Goal: Transaction & Acquisition: Purchase product/service

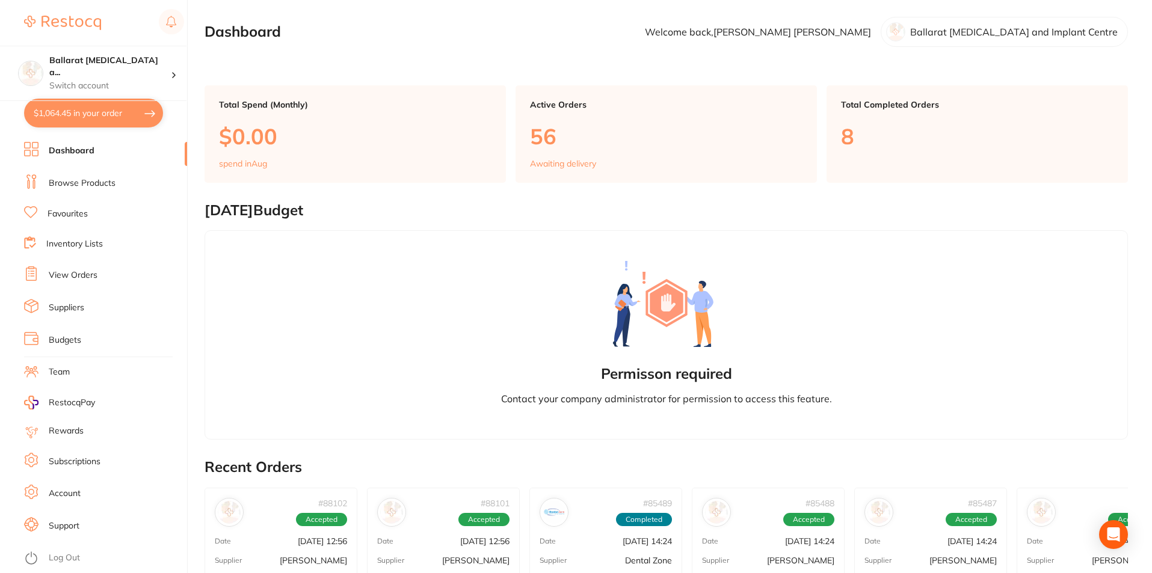
click at [84, 112] on button "$1,064.45 in your order" at bounding box center [93, 113] width 139 height 29
checkbox input "true"
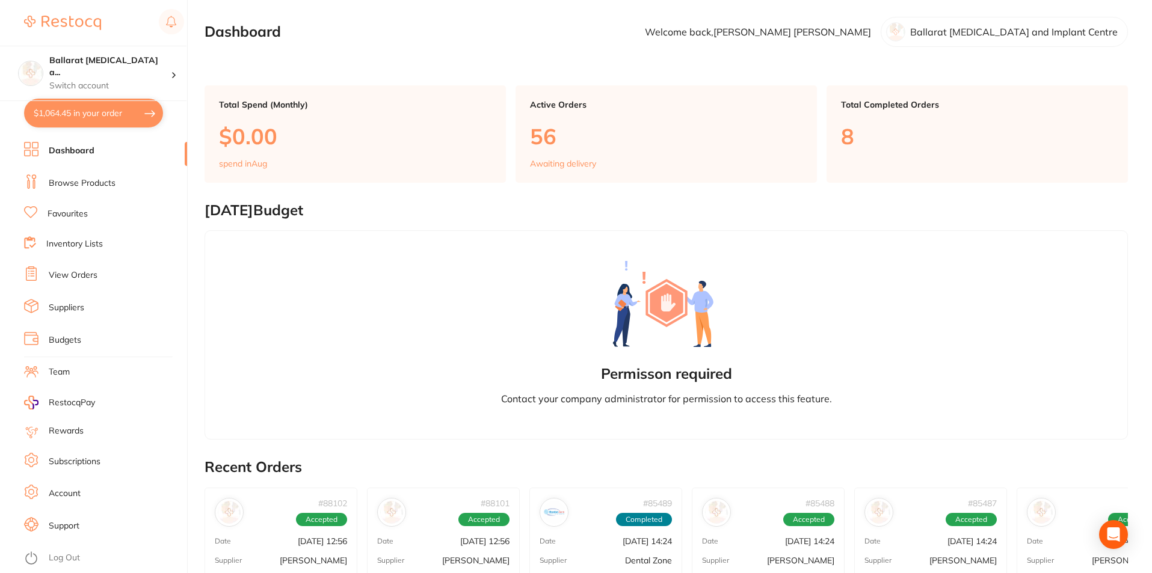
checkbox input "true"
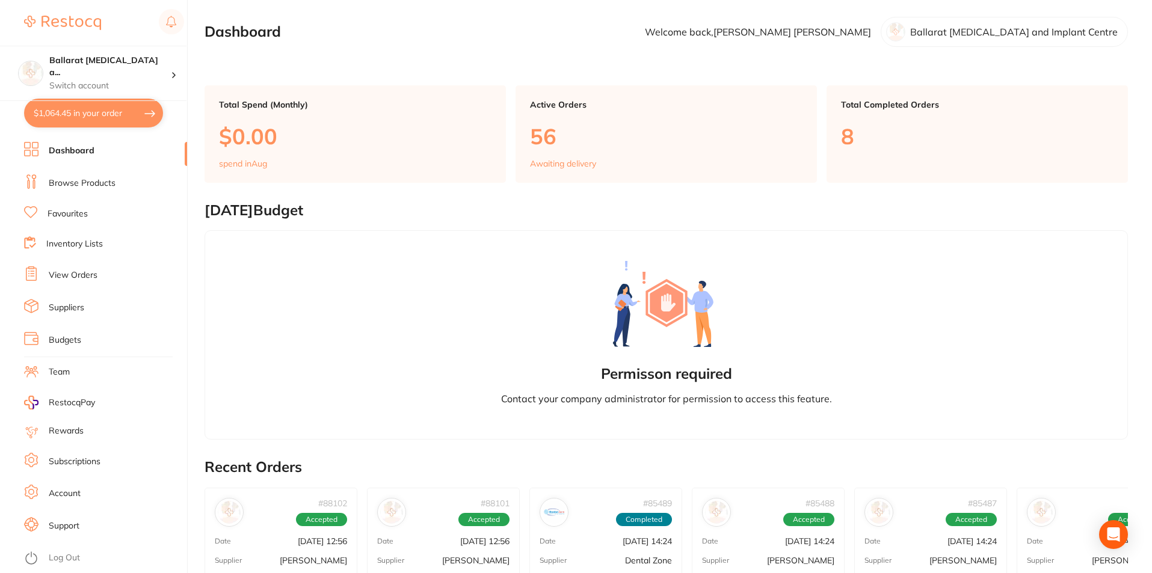
checkbox input "true"
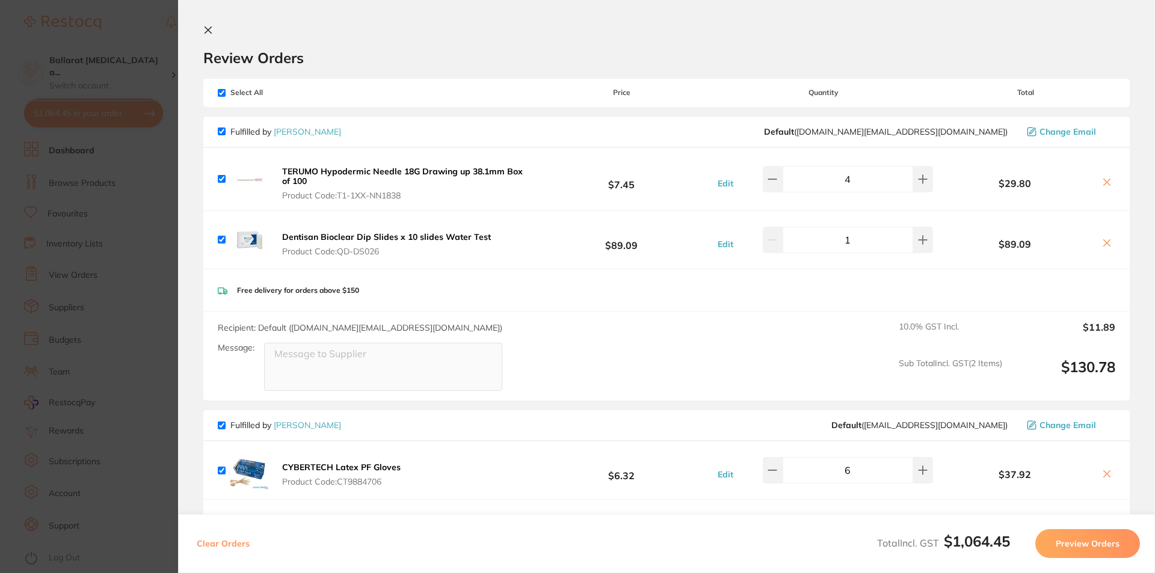
click at [208, 29] on icon at bounding box center [208, 30] width 10 height 10
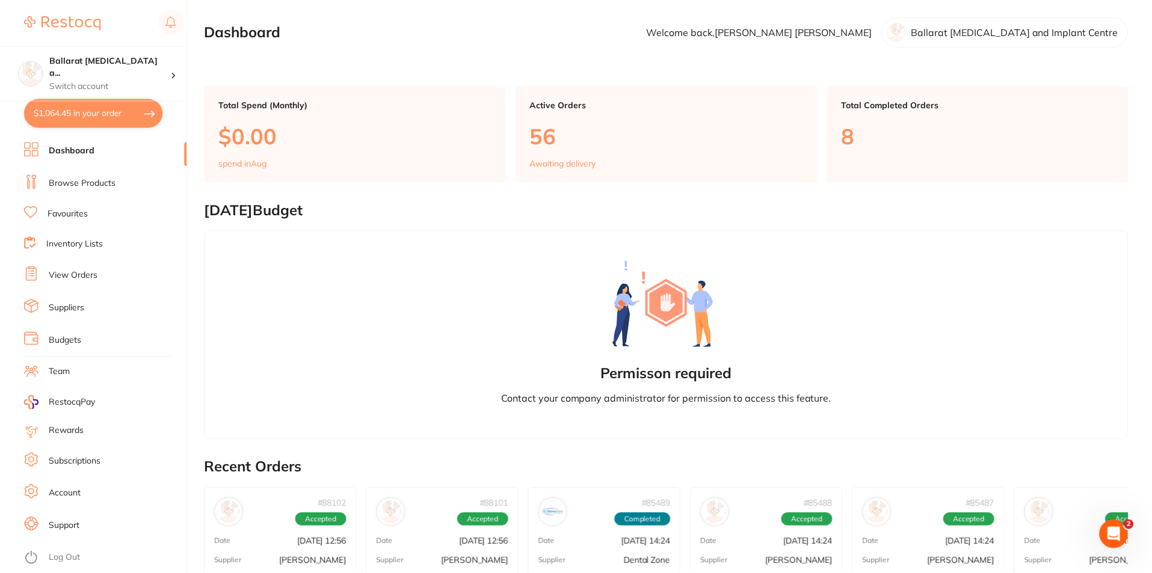
scroll to position [5, 0]
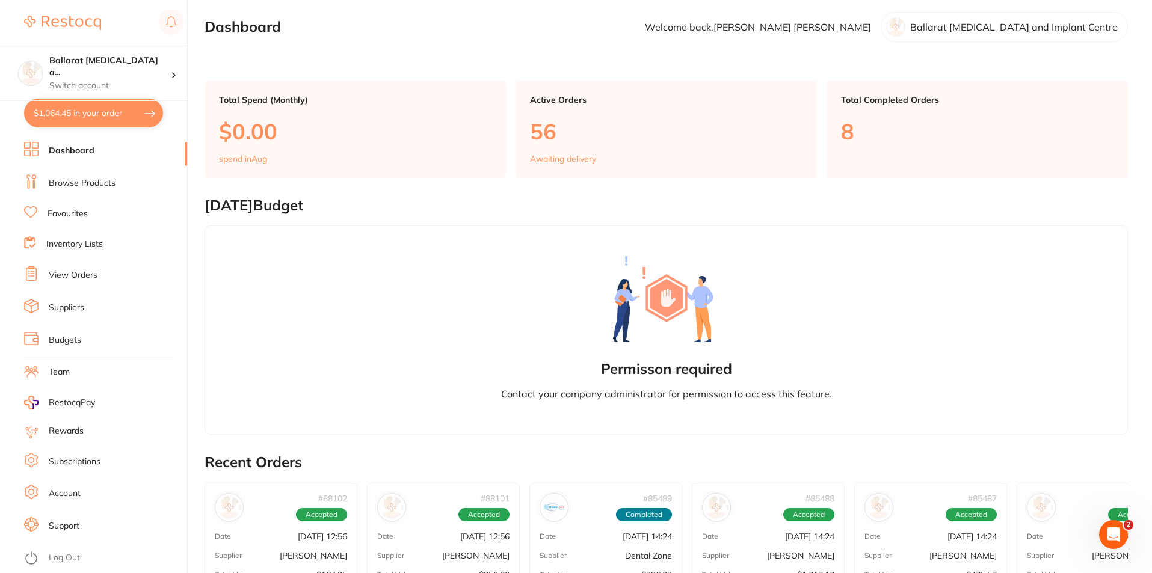
click at [87, 242] on link "Inventory Lists" at bounding box center [74, 244] width 57 height 12
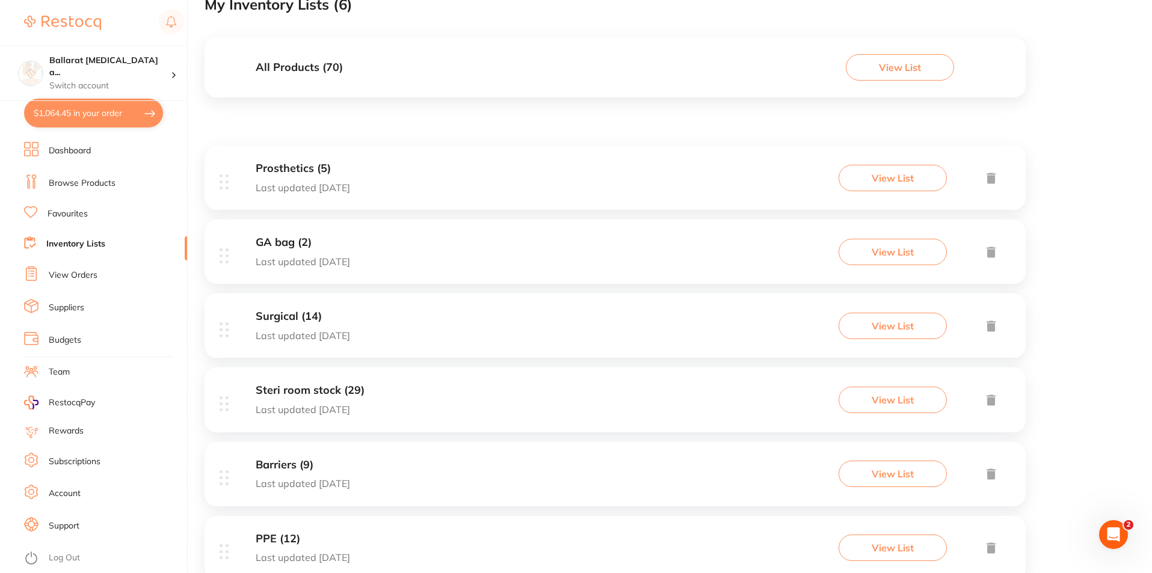
scroll to position [120, 0]
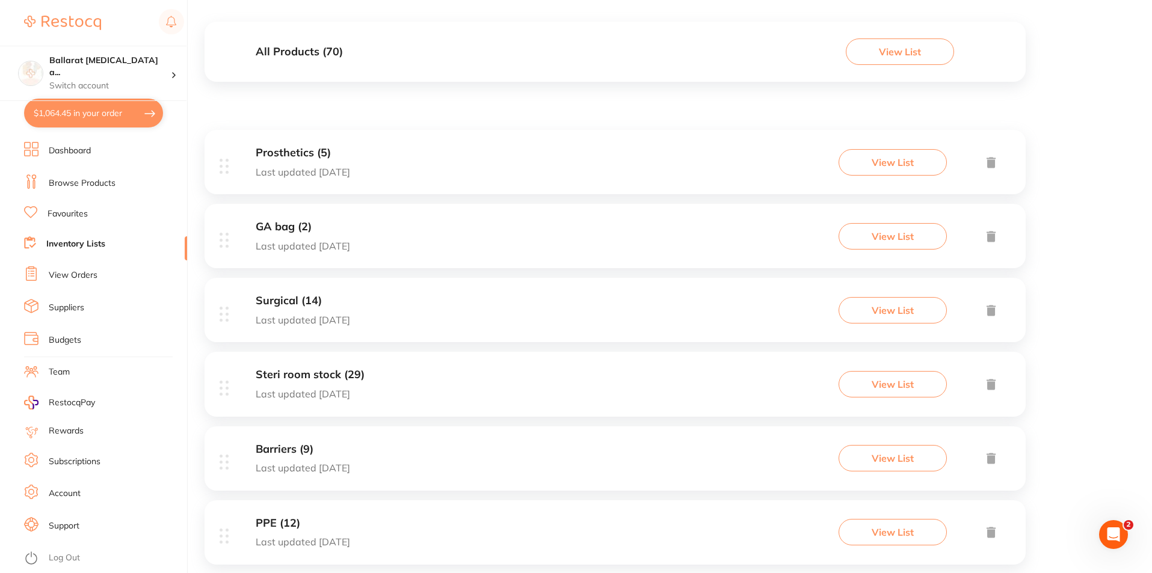
click at [338, 470] on p "Last updated [DATE]" at bounding box center [303, 468] width 94 height 11
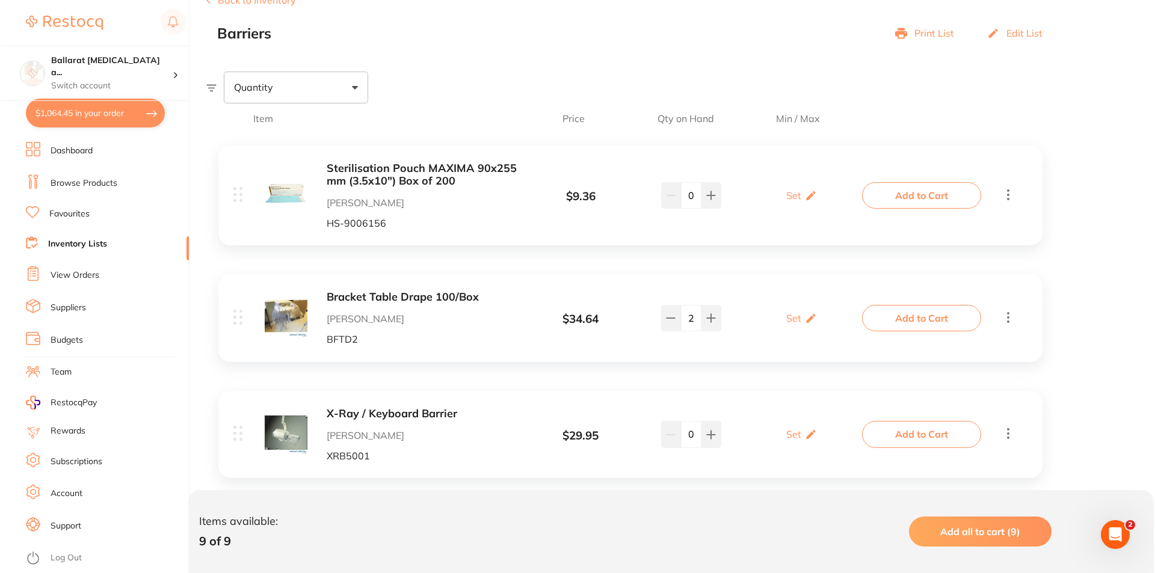
scroll to position [180, 0]
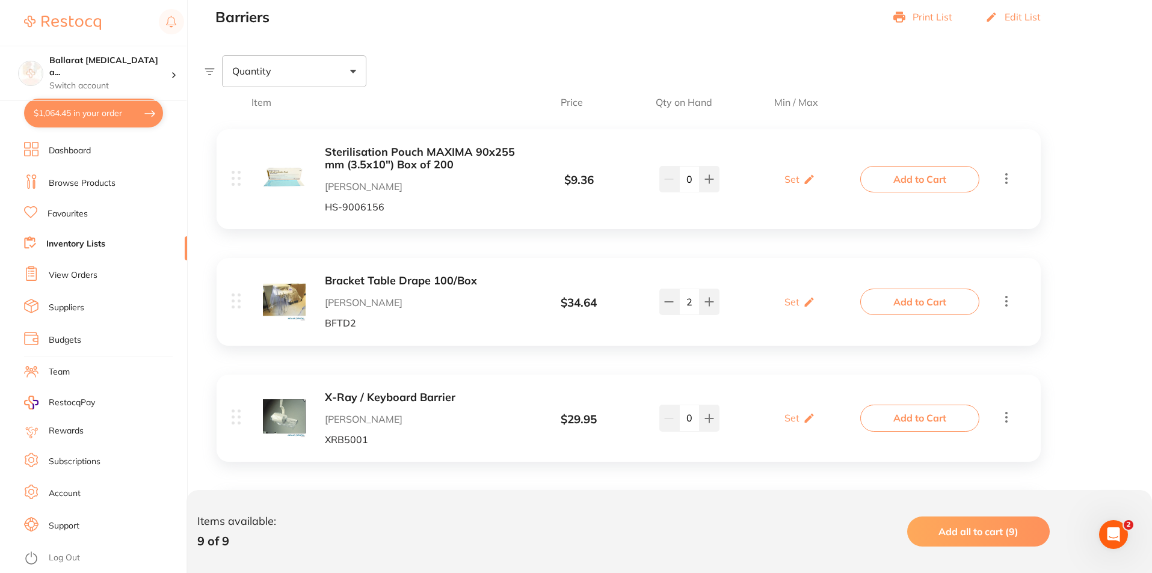
click at [1005, 298] on icon at bounding box center [1006, 301] width 14 height 15
click at [936, 306] on button "Add to Cart" at bounding box center [919, 302] width 119 height 26
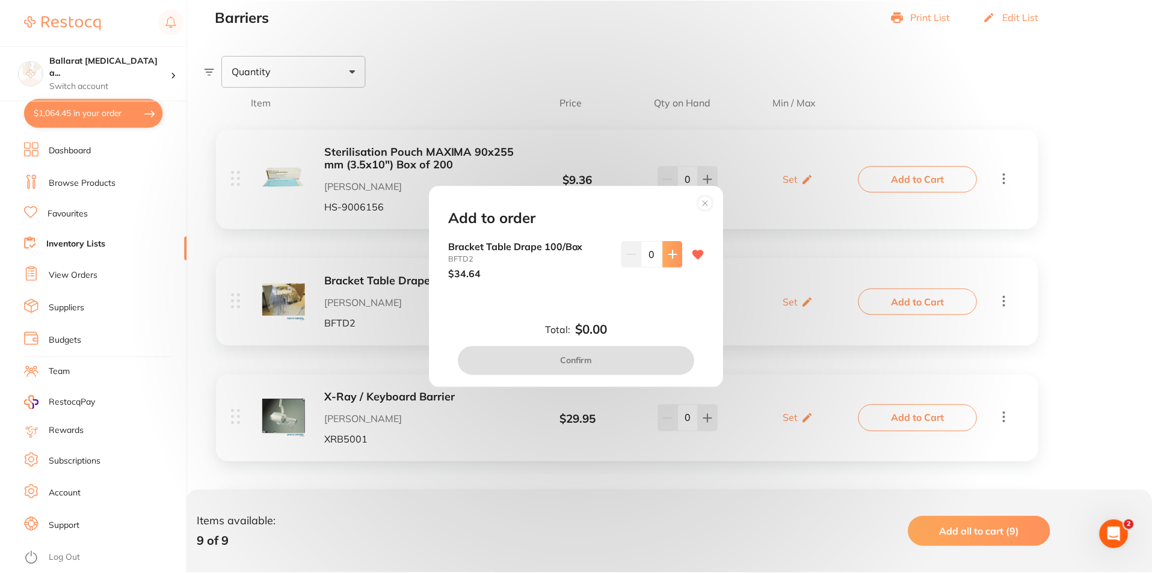
scroll to position [0, 0]
click at [673, 252] on icon at bounding box center [675, 255] width 10 height 10
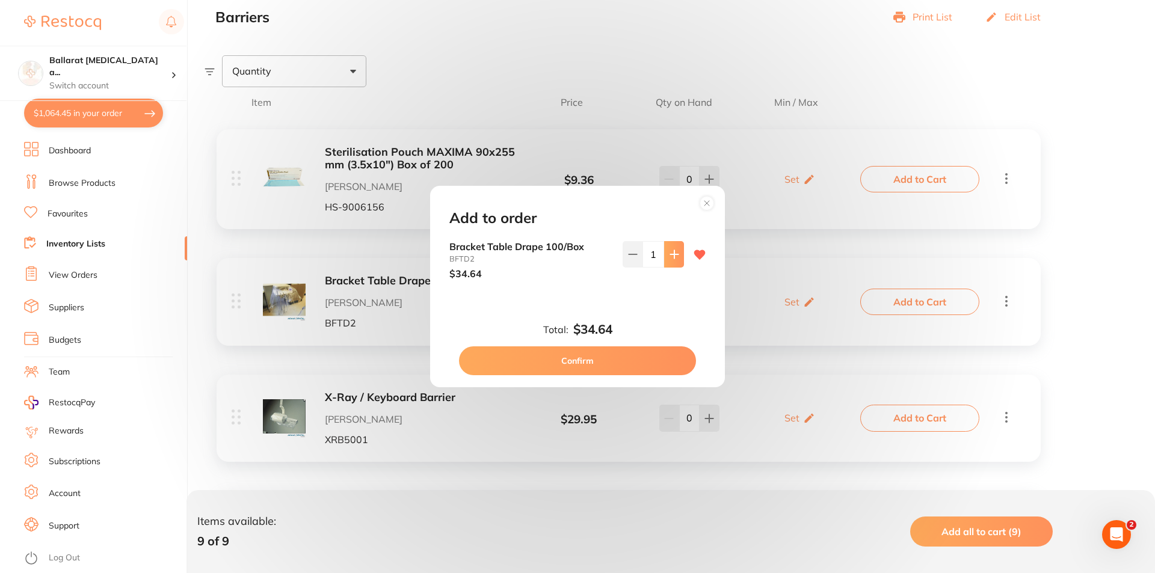
click at [673, 252] on icon at bounding box center [675, 255] width 10 height 10
type input "4"
click at [590, 362] on button "Confirm" at bounding box center [577, 361] width 237 height 29
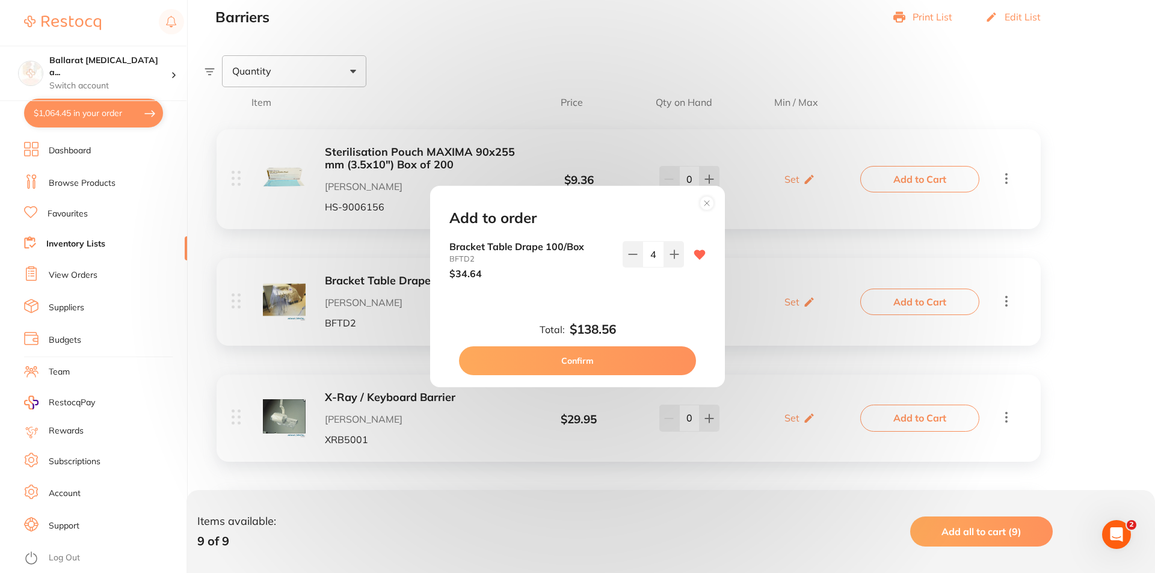
checkbox input "false"
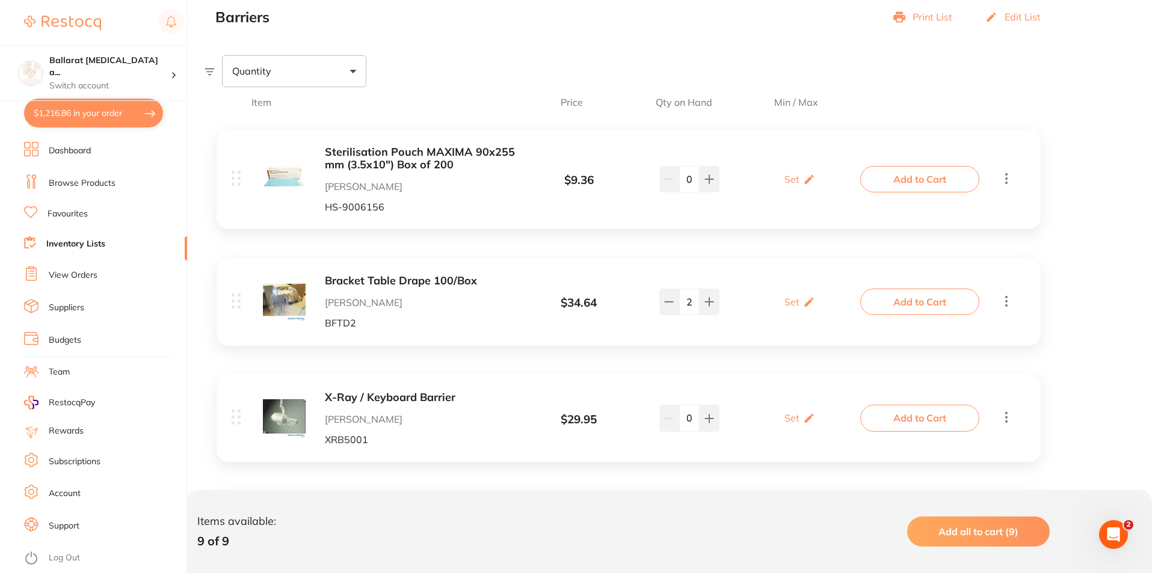
click at [87, 111] on button "$1,216.86 in your order" at bounding box center [93, 113] width 139 height 29
checkbox input "true"
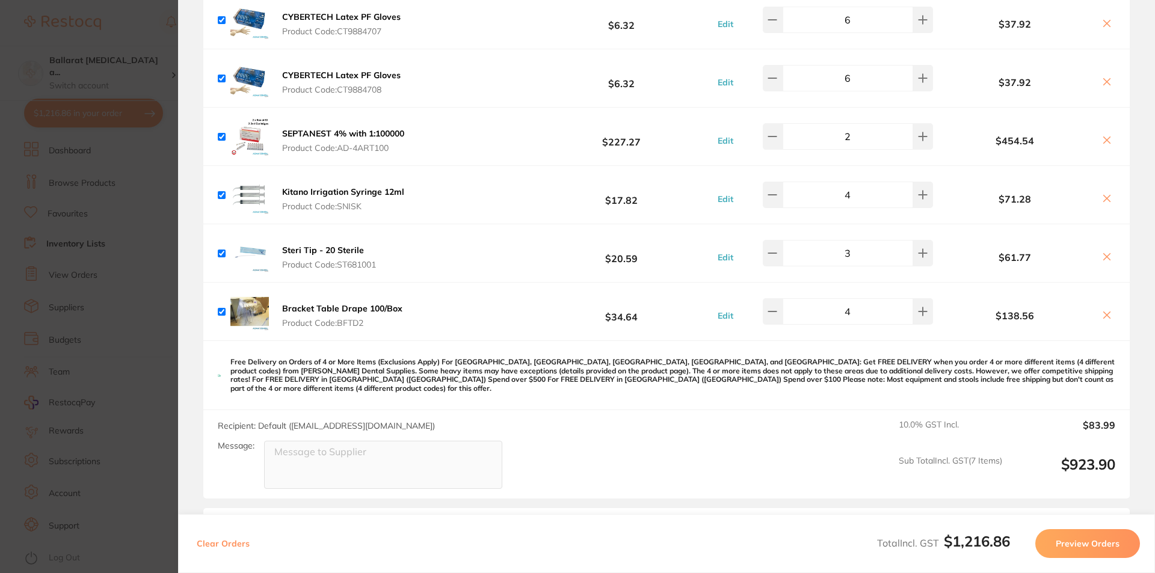
scroll to position [498, 0]
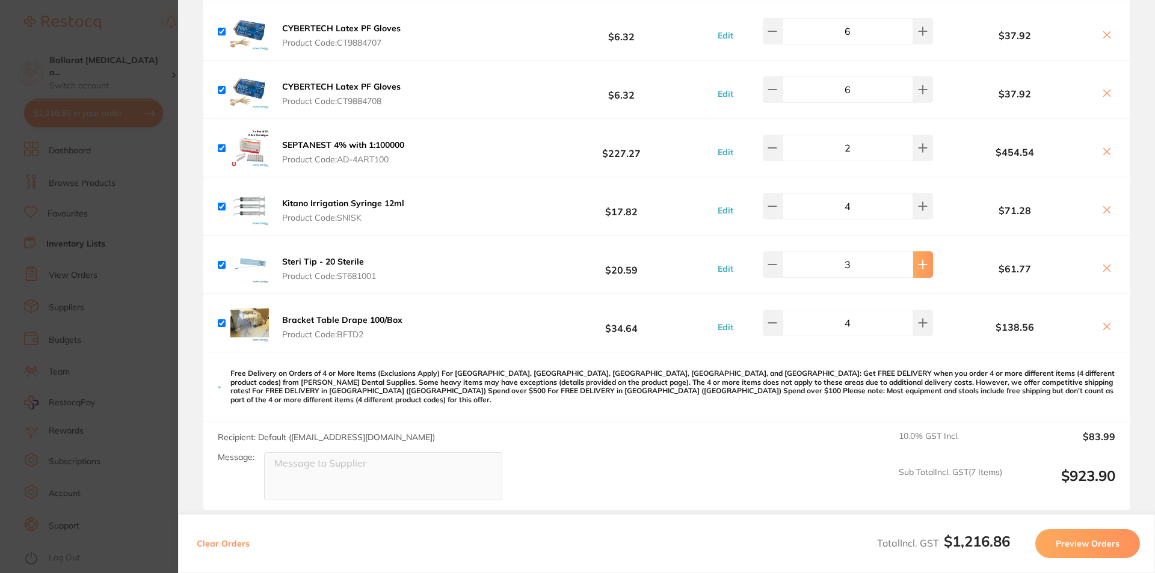
type input "4"
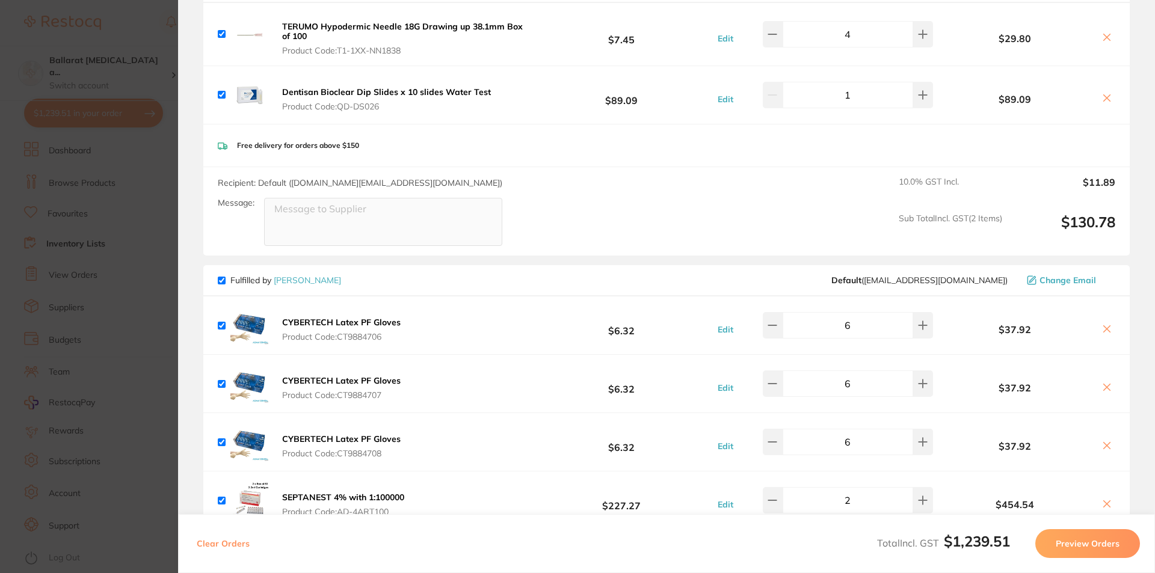
scroll to position [0, 0]
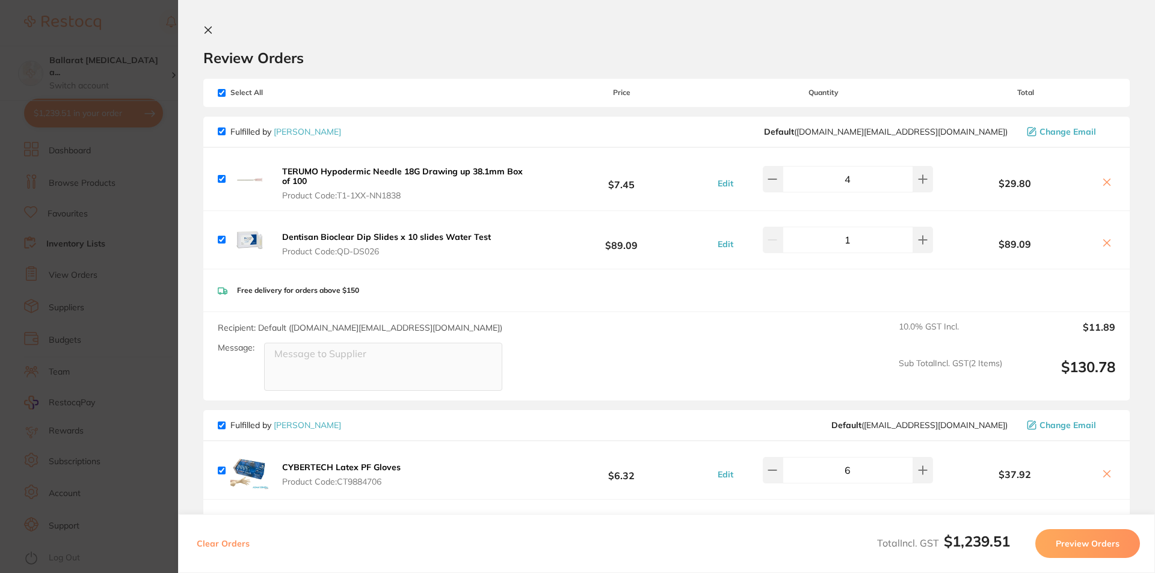
click at [209, 26] on icon at bounding box center [208, 30] width 10 height 10
